Goal: Task Accomplishment & Management: Use online tool/utility

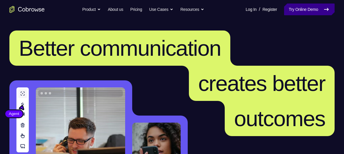
click at [309, 9] on link "Try Online Demo" at bounding box center [309, 10] width 51 height 12
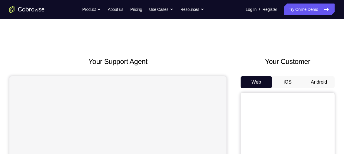
click at [318, 81] on button "Android" at bounding box center [318, 82] width 31 height 12
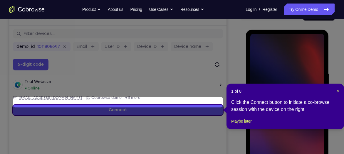
scroll to position [77, 0]
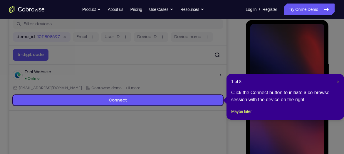
click at [337, 79] on span "×" at bounding box center [338, 81] width 2 height 5
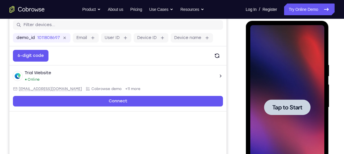
click at [278, 113] on div at bounding box center [287, 108] width 46 height 16
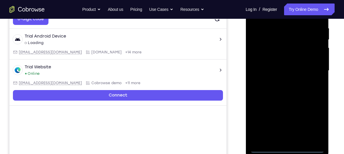
scroll to position [116, 0]
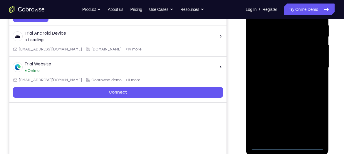
click at [286, 144] on div at bounding box center [287, 68] width 74 height 164
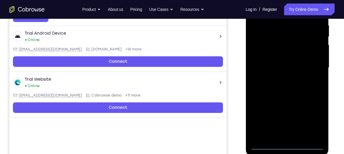
click at [286, 145] on div at bounding box center [287, 68] width 74 height 164
click at [291, 143] on div at bounding box center [287, 68] width 74 height 164
click at [288, 146] on div at bounding box center [287, 68] width 74 height 164
click at [318, 117] on div at bounding box center [287, 68] width 74 height 164
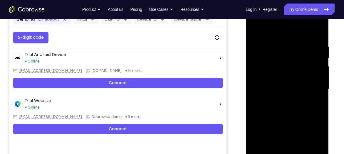
scroll to position [94, 0]
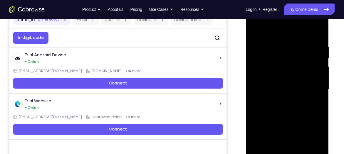
click at [268, 33] on div at bounding box center [287, 89] width 74 height 164
click at [310, 87] on div at bounding box center [287, 89] width 74 height 164
click at [280, 100] on div at bounding box center [287, 89] width 74 height 164
click at [282, 83] on div at bounding box center [287, 89] width 74 height 164
click at [287, 138] on div at bounding box center [287, 89] width 74 height 164
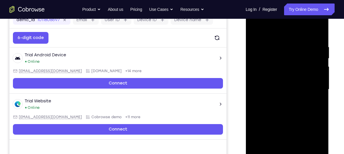
click at [276, 80] on div at bounding box center [287, 89] width 74 height 164
click at [278, 90] on div at bounding box center [287, 89] width 74 height 164
click at [280, 108] on div at bounding box center [287, 89] width 74 height 164
click at [319, 38] on div at bounding box center [287, 89] width 74 height 164
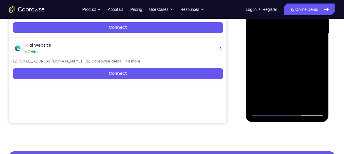
scroll to position [152, 0]
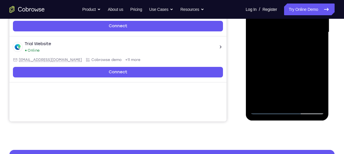
click at [301, 100] on div at bounding box center [287, 32] width 74 height 164
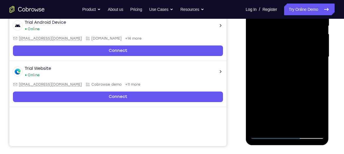
scroll to position [127, 0]
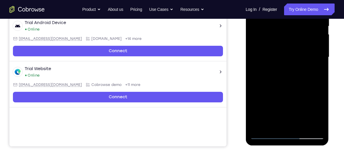
click at [294, 88] on div at bounding box center [287, 57] width 74 height 164
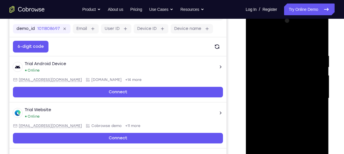
scroll to position [83, 0]
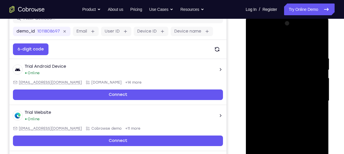
click at [256, 41] on div at bounding box center [287, 101] width 74 height 164
click at [319, 42] on div at bounding box center [287, 101] width 74 height 164
click at [318, 52] on div at bounding box center [287, 101] width 74 height 164
click at [256, 49] on div at bounding box center [287, 101] width 74 height 164
click at [306, 75] on div at bounding box center [287, 101] width 74 height 164
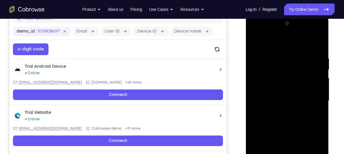
click at [255, 38] on div at bounding box center [287, 101] width 74 height 164
click at [255, 41] on div at bounding box center [287, 101] width 74 height 164
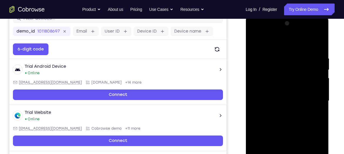
drag, startPoint x: 278, startPoint y: 61, endPoint x: 276, endPoint y: 122, distance: 61.7
click at [276, 122] on div at bounding box center [287, 101] width 74 height 164
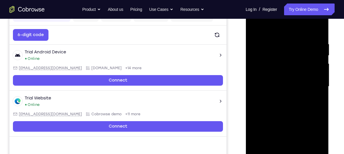
scroll to position [95, 0]
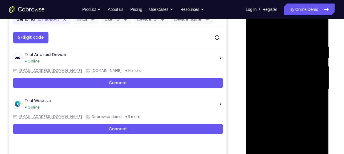
drag, startPoint x: 294, startPoint y: 55, endPoint x: 283, endPoint y: 122, distance: 68.7
click at [283, 122] on div at bounding box center [287, 89] width 74 height 164
drag, startPoint x: 287, startPoint y: 42, endPoint x: 279, endPoint y: 103, distance: 61.3
click at [279, 103] on div at bounding box center [287, 89] width 74 height 164
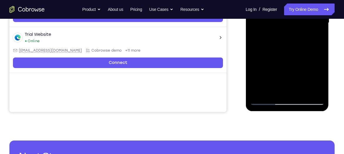
scroll to position [161, 0]
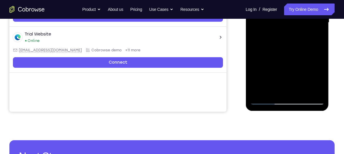
click at [319, 84] on div at bounding box center [287, 22] width 74 height 164
drag, startPoint x: 305, startPoint y: 73, endPoint x: 309, endPoint y: 45, distance: 28.4
click at [309, 45] on div at bounding box center [287, 22] width 74 height 164
drag, startPoint x: 290, startPoint y: 66, endPoint x: 297, endPoint y: 33, distance: 34.1
click at [297, 33] on div at bounding box center [287, 22] width 74 height 164
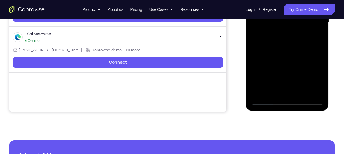
drag, startPoint x: 300, startPoint y: 59, endPoint x: 302, endPoint y: 22, distance: 37.3
click at [302, 22] on div at bounding box center [287, 22] width 74 height 164
click at [302, 93] on div at bounding box center [287, 22] width 74 height 164
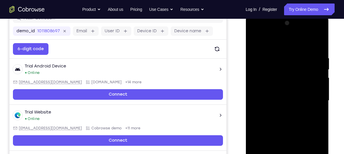
scroll to position [83, 0]
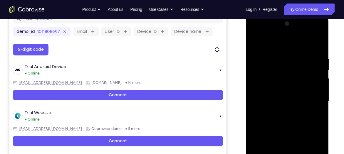
click at [257, 43] on div at bounding box center [287, 101] width 74 height 164
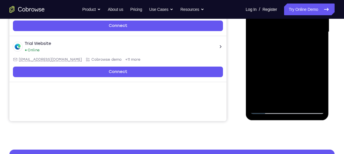
scroll to position [152, 0]
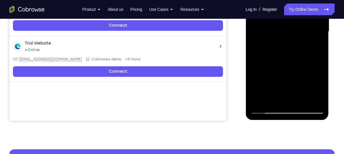
click at [258, 100] on div at bounding box center [287, 31] width 74 height 164
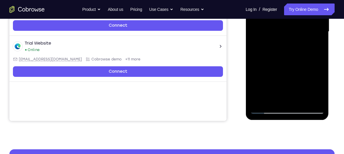
click at [258, 100] on div at bounding box center [287, 31] width 74 height 164
click at [315, 102] on div at bounding box center [287, 31] width 74 height 164
click at [259, 102] on div at bounding box center [287, 31] width 74 height 164
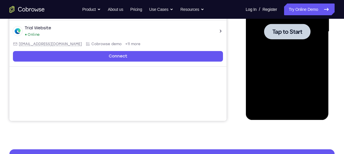
click at [290, 37] on div at bounding box center [287, 32] width 46 height 16
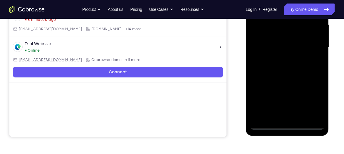
scroll to position [141, 0]
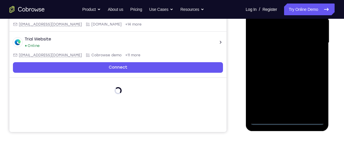
click at [287, 121] on div at bounding box center [287, 43] width 74 height 164
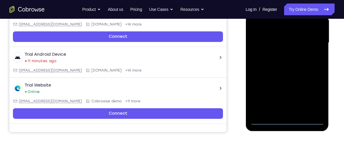
click at [311, 97] on div at bounding box center [287, 43] width 74 height 164
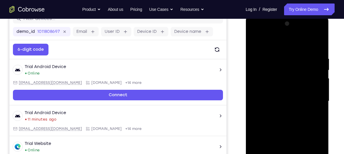
scroll to position [78, 0]
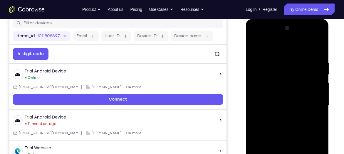
click at [271, 50] on div at bounding box center [287, 105] width 74 height 164
click at [263, 90] on div at bounding box center [287, 105] width 74 height 164
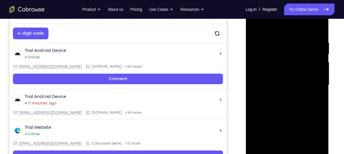
scroll to position [100, 0]
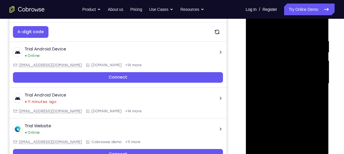
click at [281, 82] on div at bounding box center [287, 83] width 74 height 164
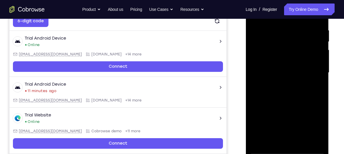
scroll to position [119, 0]
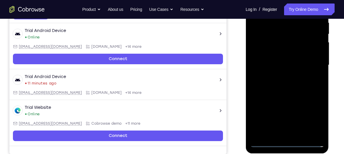
click at [286, 110] on div at bounding box center [287, 65] width 74 height 164
click at [321, 122] on div at bounding box center [287, 65] width 74 height 164
click at [287, 113] on div at bounding box center [287, 65] width 74 height 164
click at [277, 55] on div at bounding box center [287, 65] width 74 height 164
click at [287, 111] on div at bounding box center [287, 65] width 74 height 164
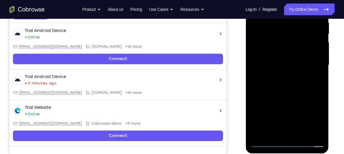
click at [287, 111] on div at bounding box center [287, 65] width 74 height 164
click at [318, 58] on div at bounding box center [287, 65] width 74 height 164
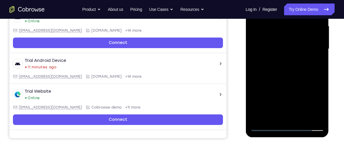
click at [300, 55] on div at bounding box center [287, 49] width 74 height 164
click at [292, 78] on div at bounding box center [287, 49] width 74 height 164
click at [296, 34] on div at bounding box center [287, 49] width 74 height 164
click at [288, 122] on div at bounding box center [287, 49] width 74 height 164
click at [292, 122] on div at bounding box center [287, 49] width 74 height 164
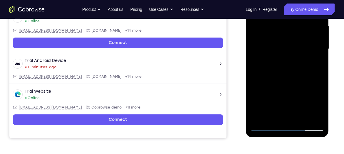
drag, startPoint x: 294, startPoint y: 107, endPoint x: 297, endPoint y: 67, distance: 40.6
click at [297, 67] on div at bounding box center [287, 49] width 74 height 164
click at [286, 116] on div at bounding box center [287, 49] width 74 height 164
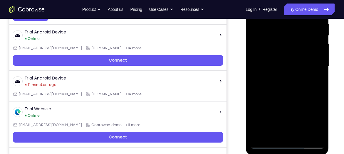
scroll to position [118, 0]
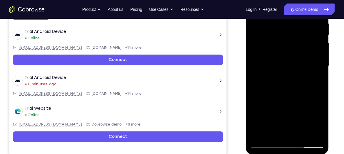
click at [274, 56] on div at bounding box center [287, 66] width 74 height 164
click at [279, 52] on div at bounding box center [287, 66] width 74 height 164
click at [315, 122] on div at bounding box center [287, 66] width 74 height 164
click at [317, 125] on div at bounding box center [287, 66] width 74 height 164
click at [288, 78] on div at bounding box center [287, 66] width 74 height 164
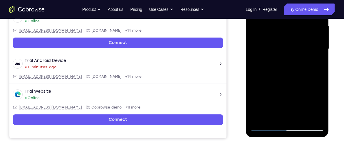
scroll to position [135, 0]
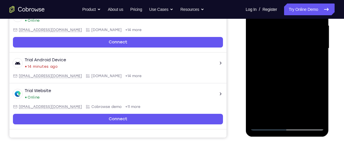
click at [294, 117] on div at bounding box center [287, 48] width 74 height 164
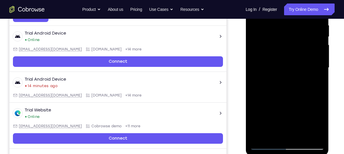
scroll to position [115, 0]
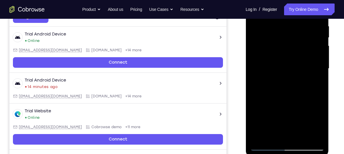
click at [283, 52] on div at bounding box center [287, 68] width 74 height 164
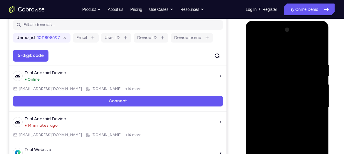
scroll to position [76, 0]
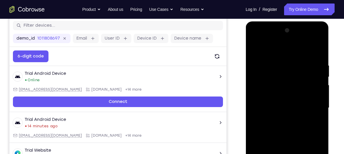
click at [321, 53] on div at bounding box center [287, 108] width 74 height 164
click at [306, 58] on div at bounding box center [287, 108] width 74 height 164
click at [257, 49] on div at bounding box center [287, 108] width 74 height 164
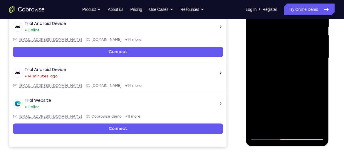
scroll to position [125, 0]
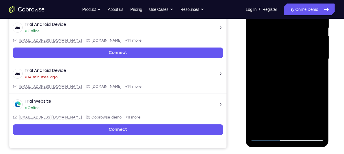
drag, startPoint x: 302, startPoint y: 104, endPoint x: 313, endPoint y: 44, distance: 61.2
click at [313, 44] on div at bounding box center [287, 59] width 74 height 164
drag, startPoint x: 305, startPoint y: 97, endPoint x: 309, endPoint y: 28, distance: 68.8
click at [309, 28] on div at bounding box center [287, 59] width 74 height 164
drag, startPoint x: 302, startPoint y: 95, endPoint x: 308, endPoint y: 19, distance: 76.3
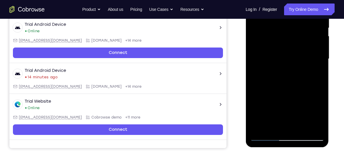
click at [308, 19] on div at bounding box center [287, 59] width 74 height 164
drag, startPoint x: 308, startPoint y: 95, endPoint x: 312, endPoint y: 36, distance: 59.5
click at [312, 36] on div at bounding box center [287, 59] width 74 height 164
drag, startPoint x: 309, startPoint y: 98, endPoint x: 313, endPoint y: 46, distance: 52.7
click at [313, 46] on div at bounding box center [287, 59] width 74 height 164
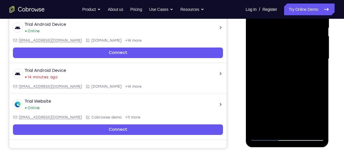
drag, startPoint x: 305, startPoint y: 108, endPoint x: 311, endPoint y: 43, distance: 66.1
click at [311, 43] on div at bounding box center [287, 59] width 74 height 164
drag, startPoint x: 307, startPoint y: 96, endPoint x: 312, endPoint y: 51, distance: 45.7
click at [312, 51] on div at bounding box center [287, 59] width 74 height 164
drag, startPoint x: 298, startPoint y: 108, endPoint x: 311, endPoint y: 45, distance: 63.7
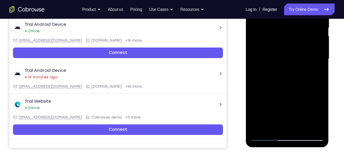
click at [311, 45] on div at bounding box center [287, 59] width 74 height 164
drag, startPoint x: 302, startPoint y: 94, endPoint x: 307, endPoint y: 38, distance: 56.4
click at [307, 38] on div at bounding box center [287, 59] width 74 height 164
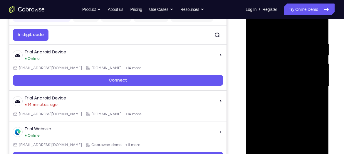
scroll to position [96, 0]
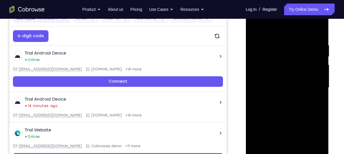
click at [257, 44] on div at bounding box center [287, 88] width 74 height 164
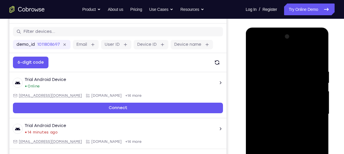
scroll to position [70, 0]
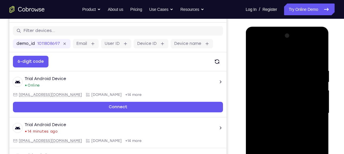
drag, startPoint x: 289, startPoint y: 61, endPoint x: 280, endPoint y: 129, distance: 69.0
click at [280, 129] on div at bounding box center [287, 113] width 74 height 164
drag, startPoint x: 289, startPoint y: 73, endPoint x: 288, endPoint y: 108, distance: 35.3
click at [288, 108] on div at bounding box center [287, 113] width 74 height 164
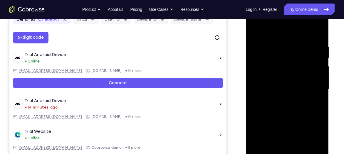
scroll to position [97, 0]
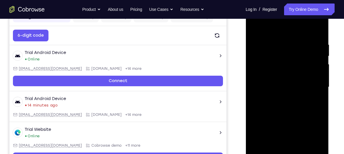
drag, startPoint x: 291, startPoint y: 55, endPoint x: 288, endPoint y: 91, distance: 36.5
click at [288, 91] on div at bounding box center [287, 87] width 74 height 164
drag, startPoint x: 292, startPoint y: 51, endPoint x: 290, endPoint y: 87, distance: 36.2
click at [290, 87] on div at bounding box center [287, 87] width 74 height 164
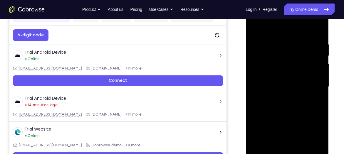
drag, startPoint x: 291, startPoint y: 63, endPoint x: 291, endPoint y: 118, distance: 54.6
click at [291, 118] on div at bounding box center [287, 87] width 74 height 164
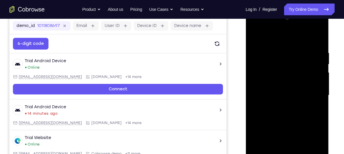
scroll to position [89, 0]
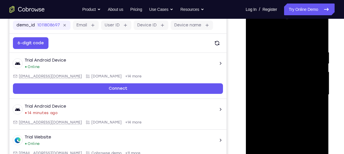
drag, startPoint x: 293, startPoint y: 54, endPoint x: 290, endPoint y: 106, distance: 52.4
click at [290, 106] on div at bounding box center [287, 95] width 74 height 164
drag, startPoint x: 290, startPoint y: 52, endPoint x: 283, endPoint y: 104, distance: 52.1
click at [283, 104] on div at bounding box center [287, 95] width 74 height 164
drag, startPoint x: 288, startPoint y: 49, endPoint x: 286, endPoint y: 103, distance: 54.1
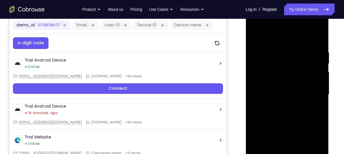
click at [286, 103] on div at bounding box center [287, 95] width 74 height 164
drag, startPoint x: 290, startPoint y: 57, endPoint x: 276, endPoint y: 126, distance: 70.7
click at [276, 126] on div at bounding box center [287, 95] width 74 height 164
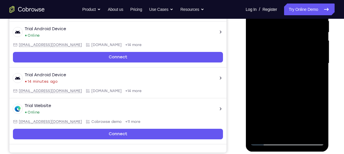
scroll to position [117, 0]
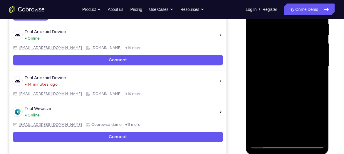
drag, startPoint x: 293, startPoint y: 33, endPoint x: 286, endPoint y: 85, distance: 52.9
click at [286, 85] on div at bounding box center [287, 66] width 74 height 164
drag, startPoint x: 288, startPoint y: 66, endPoint x: 275, endPoint y: 131, distance: 67.2
click at [275, 131] on div at bounding box center [287, 66] width 74 height 164
drag, startPoint x: 288, startPoint y: 42, endPoint x: 283, endPoint y: 108, distance: 66.0
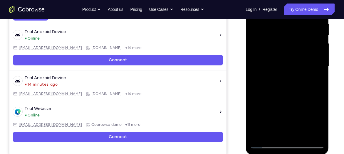
click at [283, 108] on div at bounding box center [287, 66] width 74 height 164
drag, startPoint x: 305, startPoint y: 62, endPoint x: 273, endPoint y: 68, distance: 33.2
click at [273, 68] on div at bounding box center [287, 66] width 74 height 164
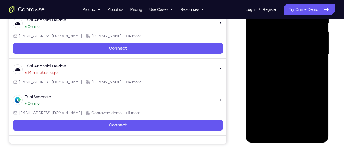
scroll to position [125, 0]
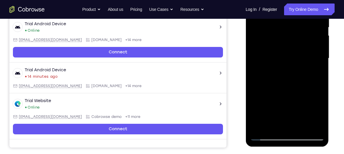
drag, startPoint x: 308, startPoint y: 52, endPoint x: 266, endPoint y: 60, distance: 43.0
click at [266, 60] on div at bounding box center [287, 58] width 74 height 164
drag, startPoint x: 305, startPoint y: 53, endPoint x: 272, endPoint y: 58, distance: 32.7
click at [272, 58] on div at bounding box center [287, 58] width 74 height 164
drag, startPoint x: 306, startPoint y: 54, endPoint x: 271, endPoint y: 61, distance: 36.4
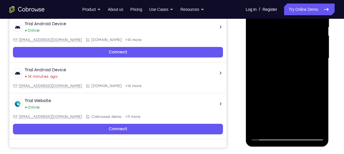
click at [271, 61] on div at bounding box center [287, 58] width 74 height 164
drag, startPoint x: 307, startPoint y: 54, endPoint x: 271, endPoint y: 56, distance: 36.2
click at [271, 56] on div at bounding box center [287, 58] width 74 height 164
drag, startPoint x: 308, startPoint y: 53, endPoint x: 271, endPoint y: 59, distance: 37.2
click at [271, 59] on div at bounding box center [287, 58] width 74 height 164
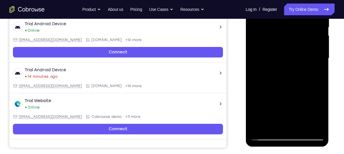
drag, startPoint x: 306, startPoint y: 56, endPoint x: 270, endPoint y: 63, distance: 37.3
click at [270, 63] on div at bounding box center [287, 58] width 74 height 164
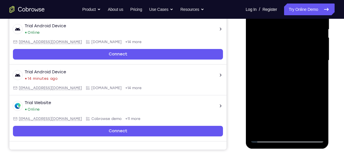
scroll to position [121, 0]
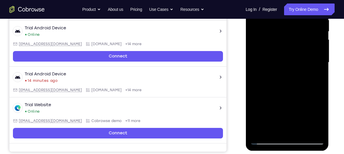
drag, startPoint x: 289, startPoint y: 48, endPoint x: 279, endPoint y: 104, distance: 56.0
click at [279, 104] on div at bounding box center [287, 62] width 74 height 164
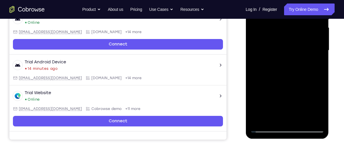
scroll to position [130, 0]
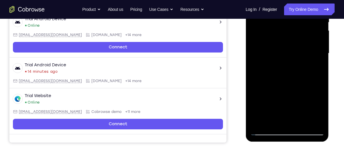
drag, startPoint x: 290, startPoint y: 88, endPoint x: 293, endPoint y: 54, distance: 34.2
drag, startPoint x: 293, startPoint y: 54, endPoint x: 327, endPoint y: 69, distance: 37.5
click at [327, 69] on div at bounding box center [287, 54] width 83 height 175
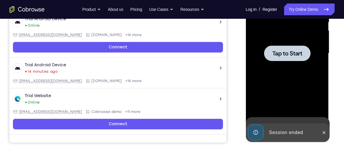
click at [309, 61] on div at bounding box center [287, 53] width 74 height 164
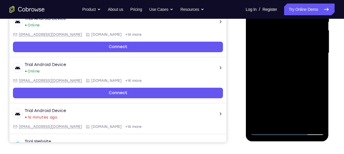
scroll to position [133, 0]
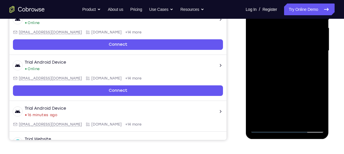
click at [286, 130] on div at bounding box center [287, 51] width 74 height 164
click at [289, 130] on div at bounding box center [287, 51] width 74 height 164
click at [288, 130] on div at bounding box center [287, 51] width 74 height 164
click at [314, 103] on div at bounding box center [287, 51] width 74 height 164
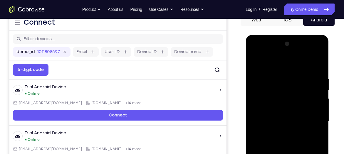
scroll to position [62, 0]
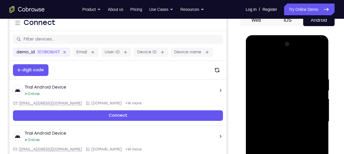
click at [272, 66] on div at bounding box center [287, 122] width 74 height 164
click at [273, 64] on div at bounding box center [287, 122] width 74 height 164
click at [313, 120] on div at bounding box center [287, 122] width 74 height 164
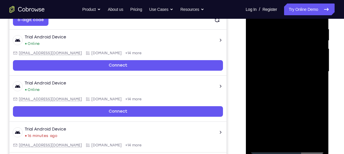
scroll to position [113, 0]
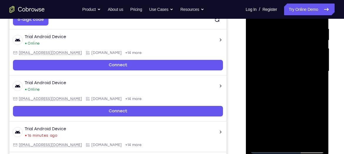
click at [281, 81] on div at bounding box center [287, 71] width 74 height 164
click at [282, 67] on div at bounding box center [287, 71] width 74 height 164
click at [287, 119] on div at bounding box center [287, 71] width 74 height 164
click at [274, 60] on div at bounding box center [287, 71] width 74 height 164
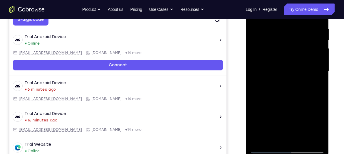
click at [316, 60] on div at bounding box center [287, 71] width 74 height 164
click at [262, 61] on div at bounding box center [287, 71] width 74 height 164
click at [318, 127] on div at bounding box center [287, 71] width 74 height 164
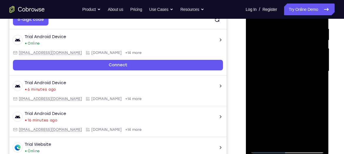
click at [319, 128] on div at bounding box center [287, 71] width 74 height 164
click at [283, 70] on div at bounding box center [287, 71] width 74 height 164
click at [284, 97] on div at bounding box center [287, 71] width 74 height 164
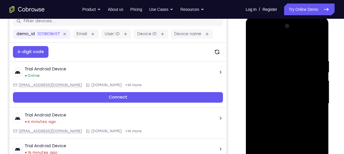
scroll to position [84, 0]
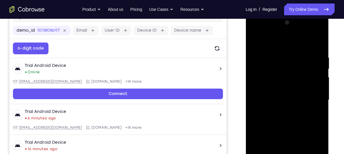
click at [314, 41] on div at bounding box center [287, 100] width 74 height 164
click at [278, 58] on div at bounding box center [287, 100] width 74 height 164
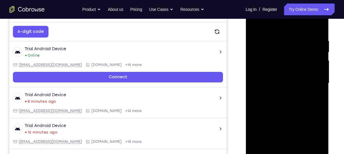
scroll to position [101, 0]
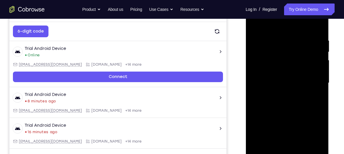
click at [317, 66] on div at bounding box center [287, 83] width 74 height 164
click at [252, 69] on div at bounding box center [287, 83] width 74 height 164
click at [254, 70] on div at bounding box center [287, 83] width 74 height 164
click at [317, 26] on div at bounding box center [287, 83] width 74 height 164
click at [257, 27] on div at bounding box center [287, 83] width 74 height 164
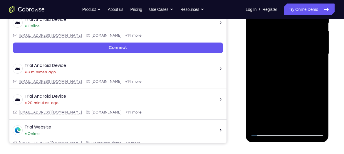
scroll to position [135, 0]
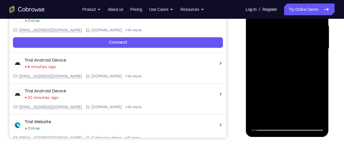
click at [315, 118] on div at bounding box center [287, 49] width 74 height 164
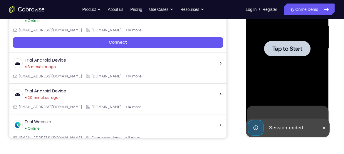
click at [275, 86] on div at bounding box center [287, 49] width 74 height 164
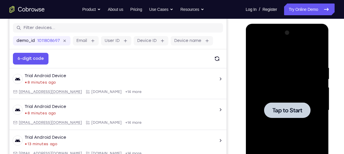
scroll to position [83, 0]
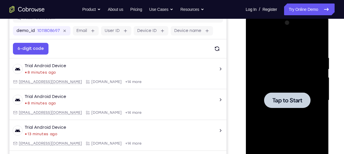
click at [285, 93] on div at bounding box center [287, 101] width 46 height 16
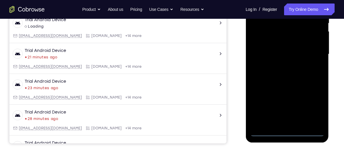
scroll to position [130, 0]
click at [289, 134] on div at bounding box center [287, 54] width 74 height 164
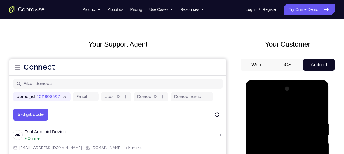
scroll to position [17, 0]
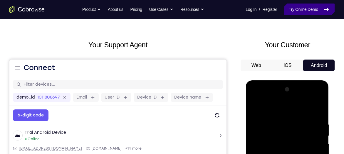
click at [300, 8] on link "Try Online Demo" at bounding box center [309, 10] width 51 height 12
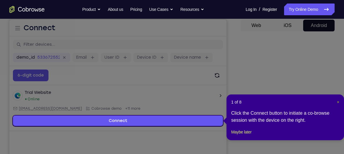
click at [338, 103] on span "×" at bounding box center [338, 102] width 2 height 5
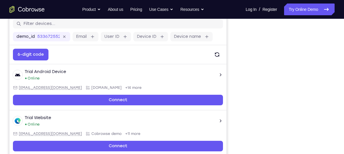
scroll to position [77, 0]
